Goal: Transaction & Acquisition: Subscribe to service/newsletter

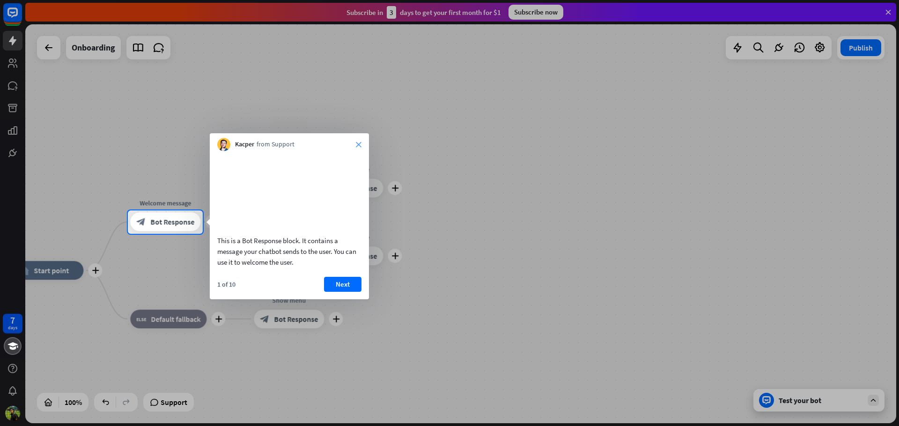
click at [360, 147] on icon "close" at bounding box center [359, 145] width 6 height 6
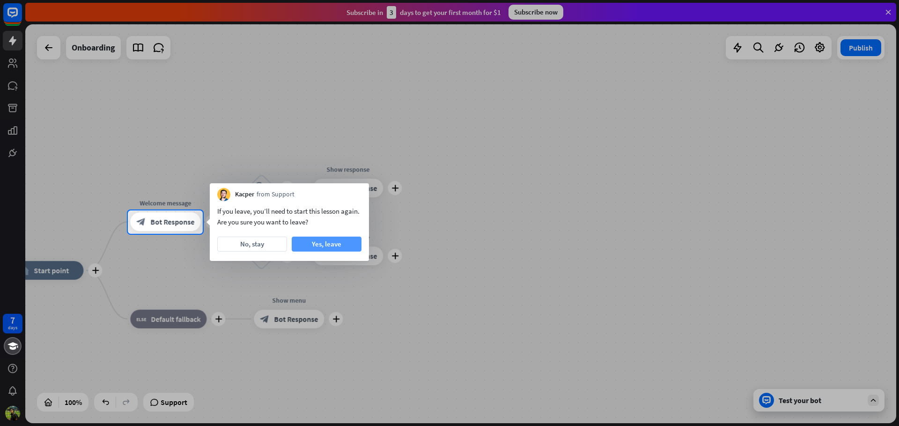
click at [321, 244] on button "Yes, leave" at bounding box center [327, 244] width 70 height 15
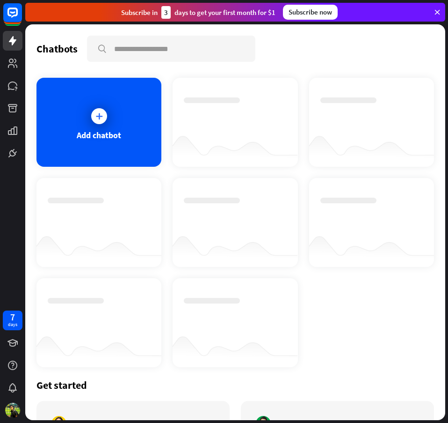
click at [301, 14] on div "Subscribe now" at bounding box center [310, 12] width 55 height 15
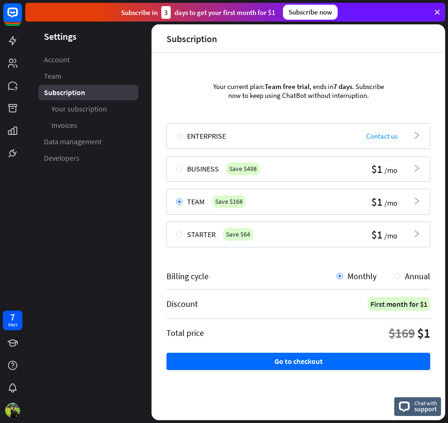
scroll to position [1, 0]
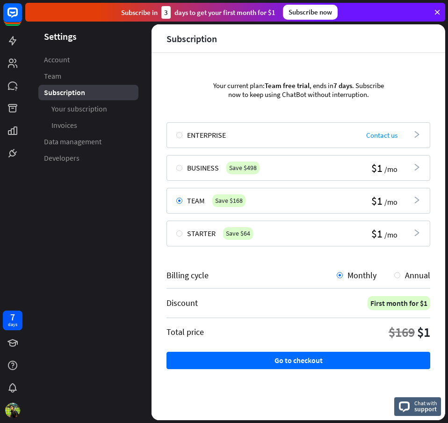
click at [407, 175] on div "Business Save $498 $1 /mo arrowhead_right" at bounding box center [299, 168] width 264 height 26
click at [385, 201] on span "/mo" at bounding box center [391, 202] width 13 height 10
click at [343, 230] on div "Starter Save $64 $1 /mo arrowhead_right" at bounding box center [299, 233] width 264 height 26
click at [395, 277] on div at bounding box center [398, 275] width 6 height 6
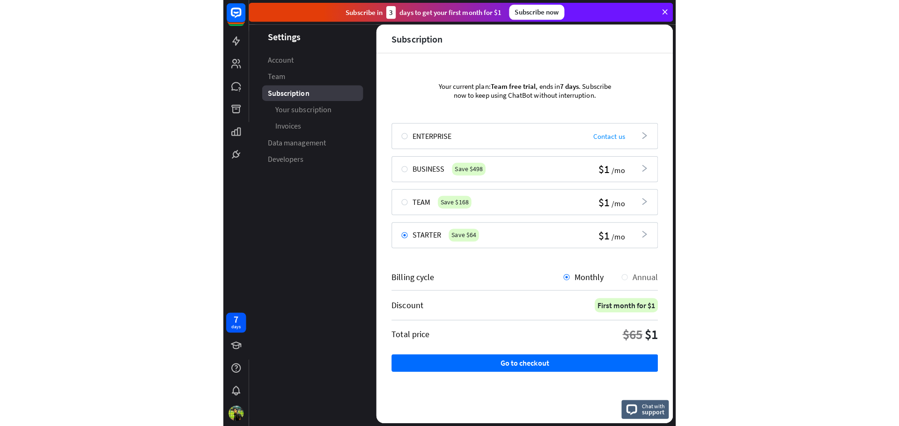
scroll to position [0, 0]
